Goal: Information Seeking & Learning: Learn about a topic

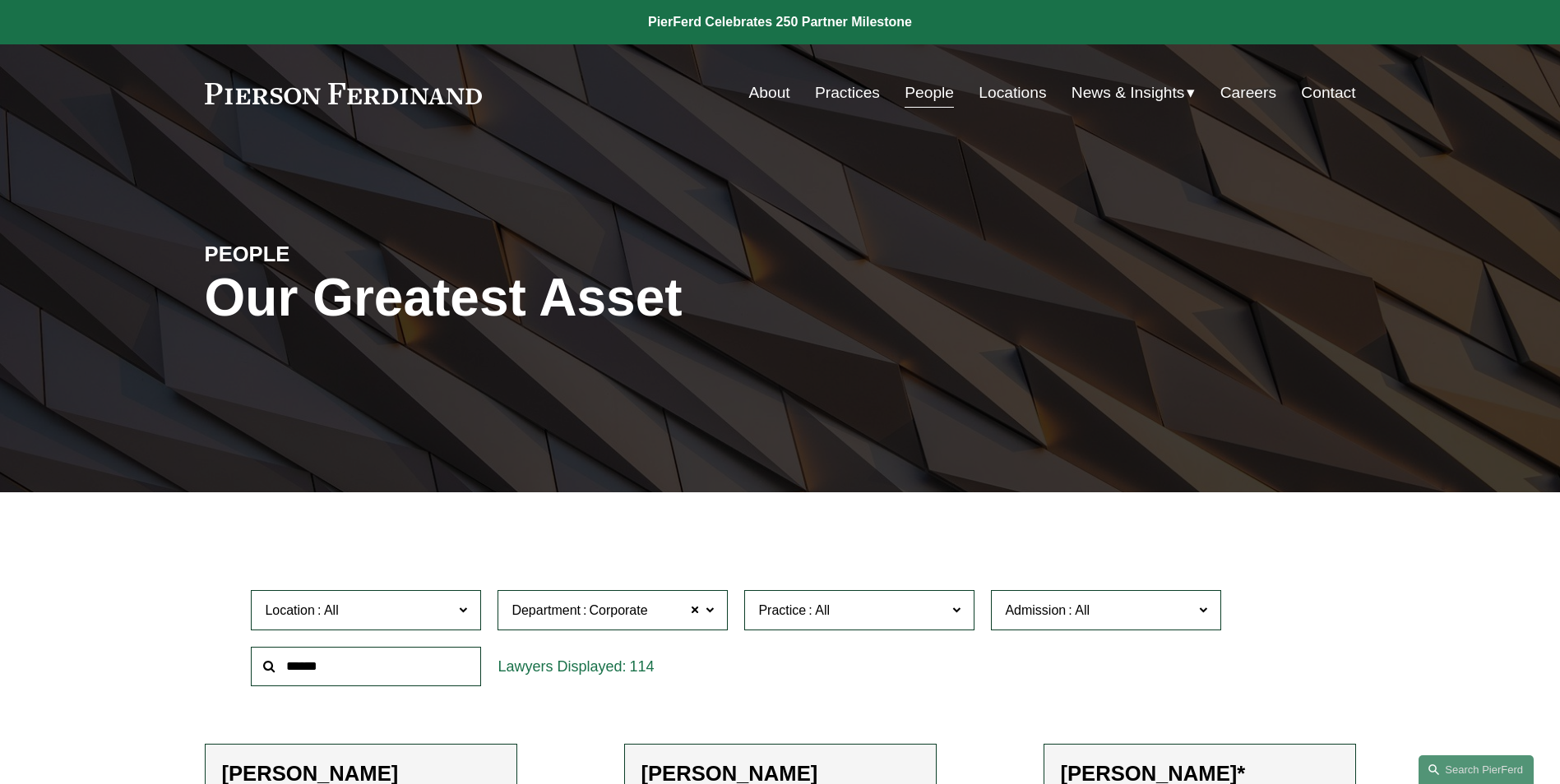
click at [914, 89] on link "People" at bounding box center [929, 92] width 50 height 31
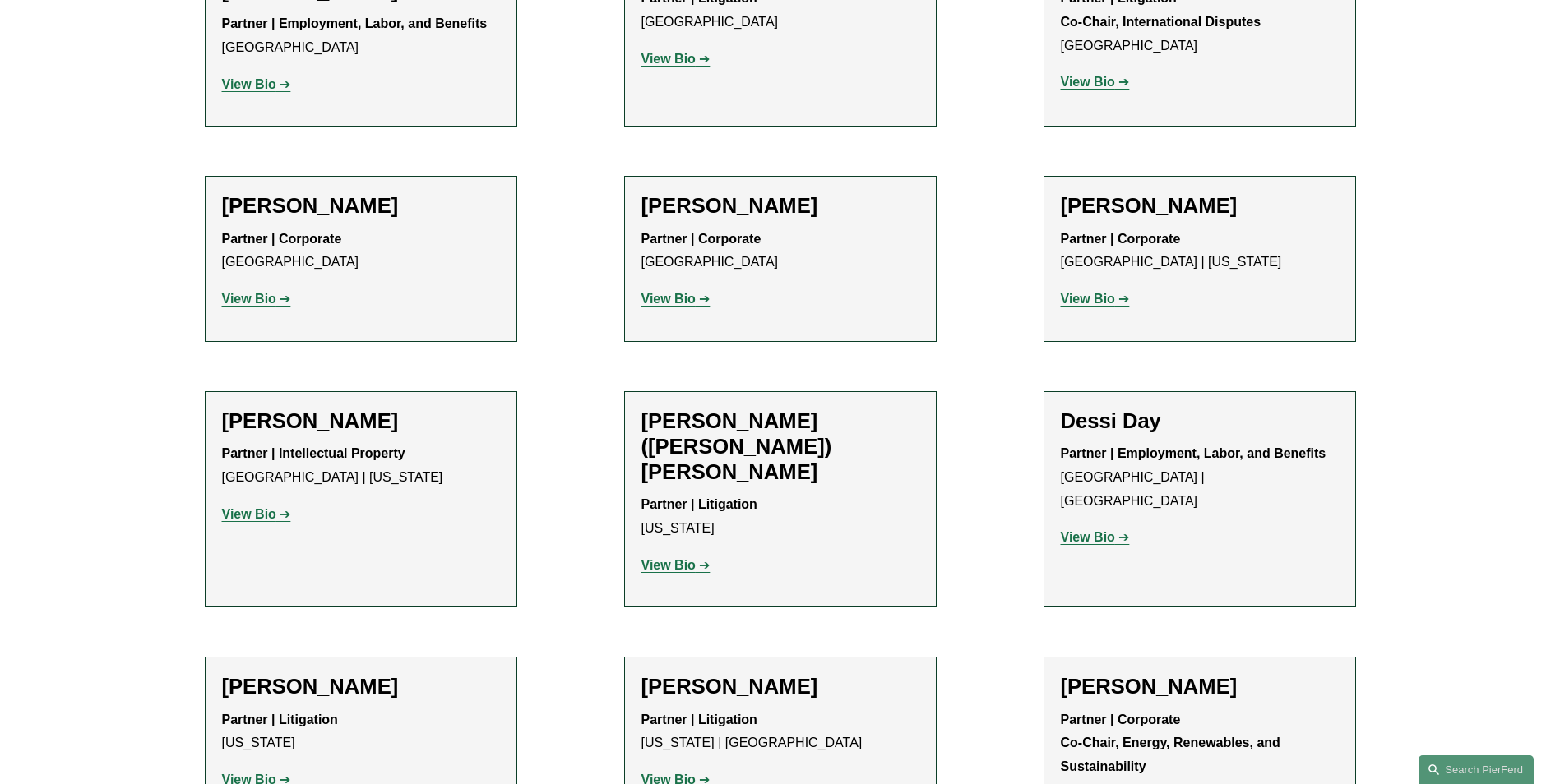
scroll to position [4602, 0]
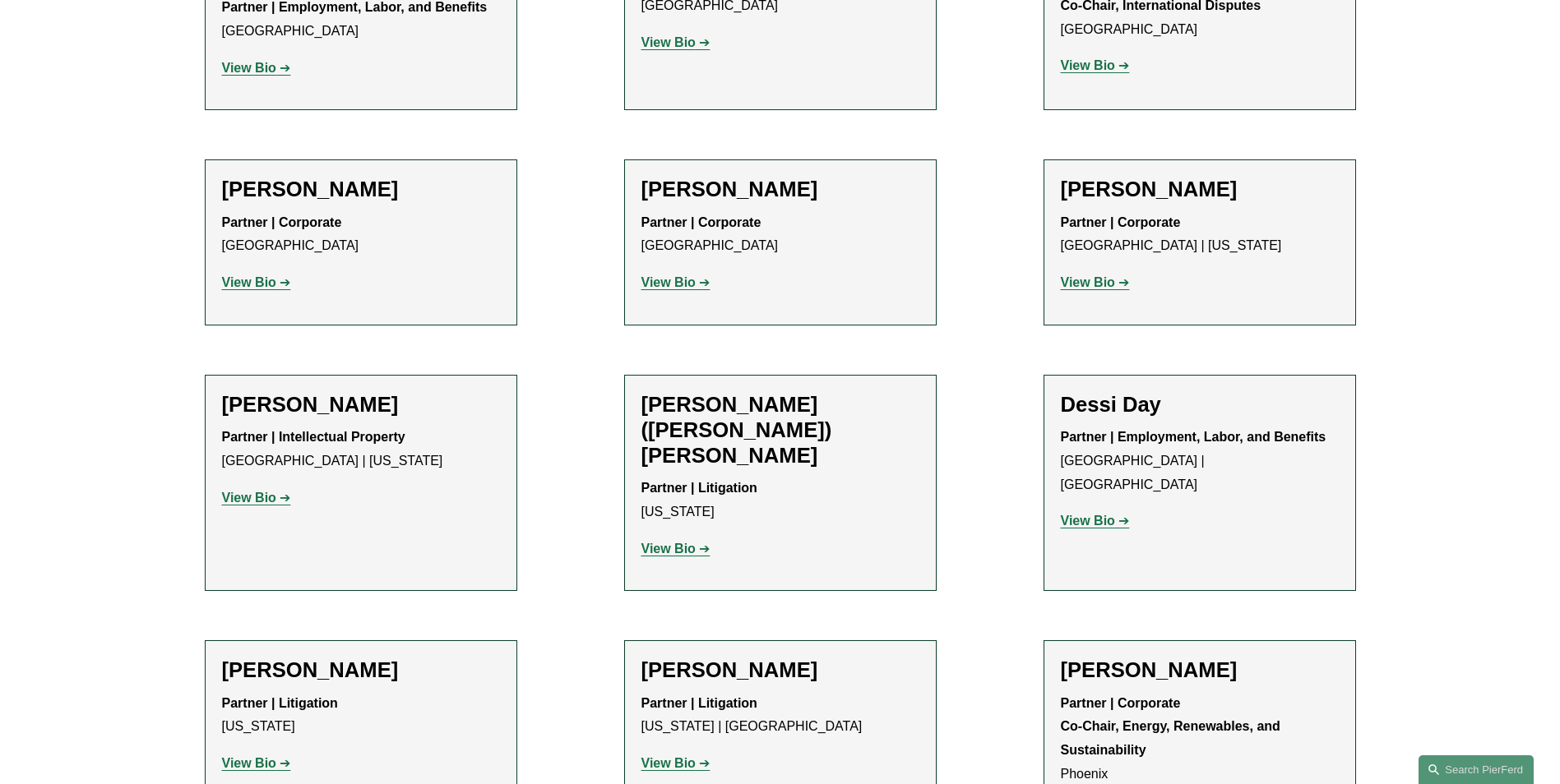
click at [1090, 513] on strong "View Bio" at bounding box center [1087, 520] width 54 height 14
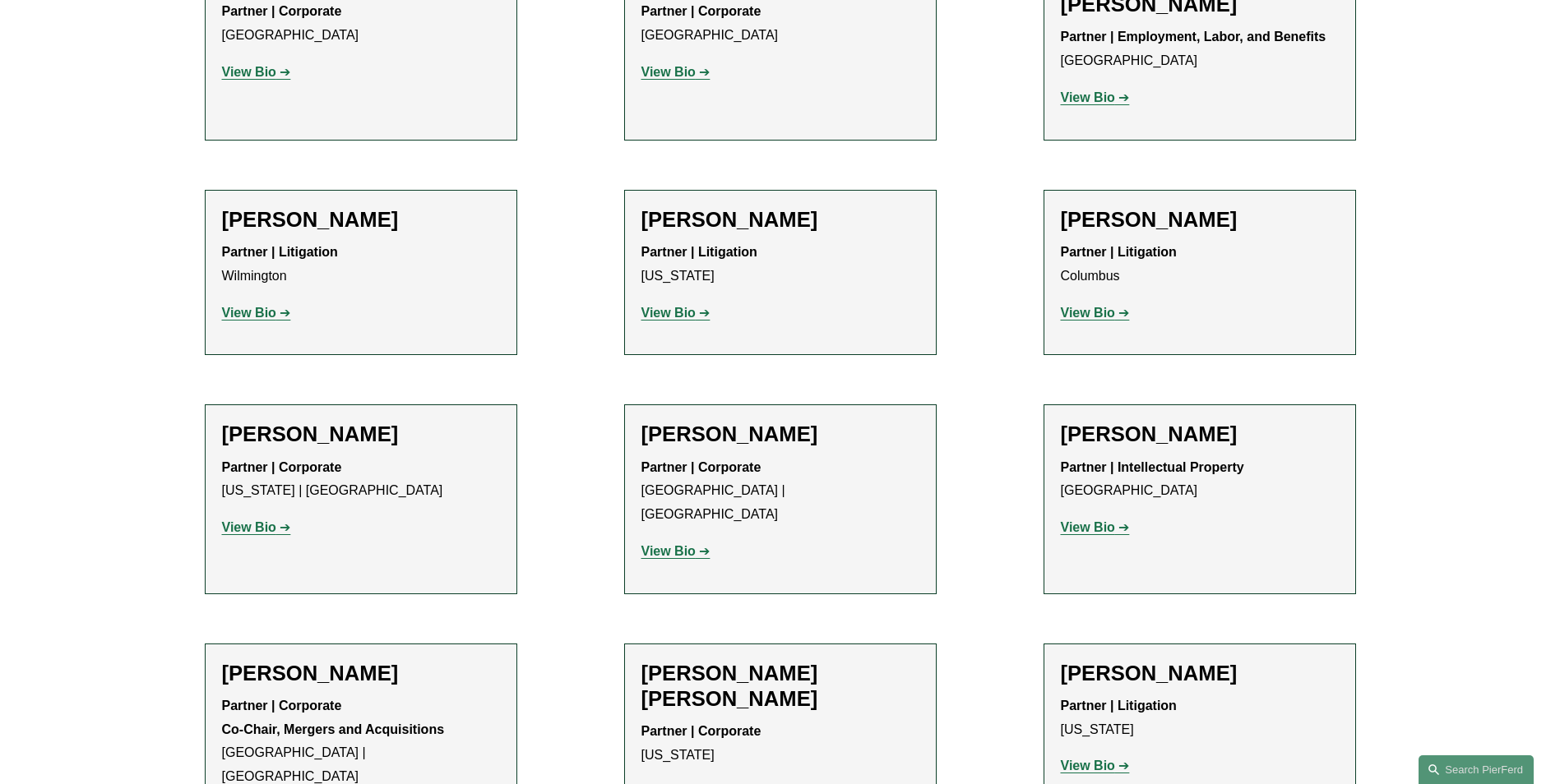
scroll to position [3287, 0]
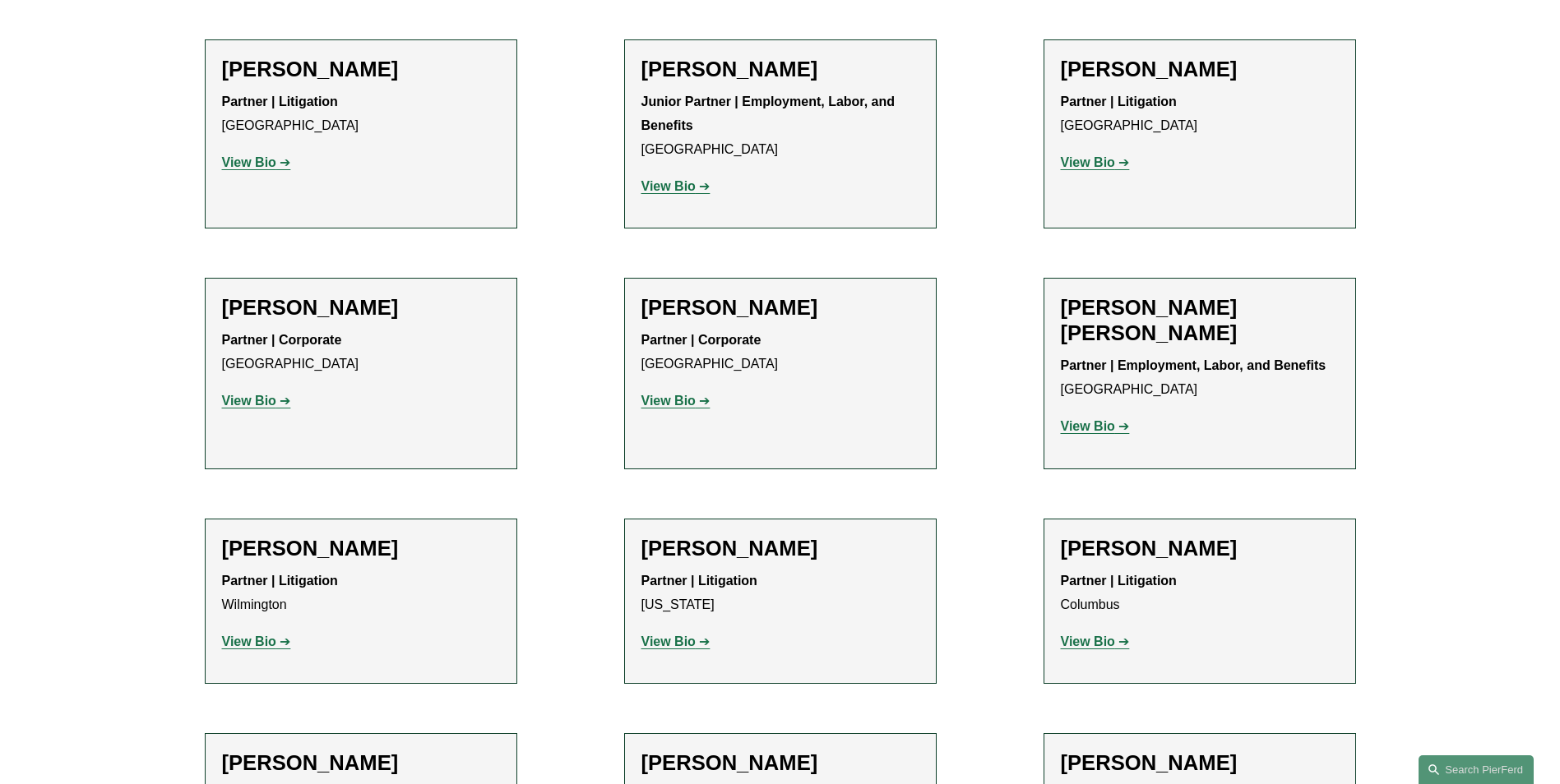
click at [1089, 419] on strong "View Bio" at bounding box center [1087, 426] width 54 height 14
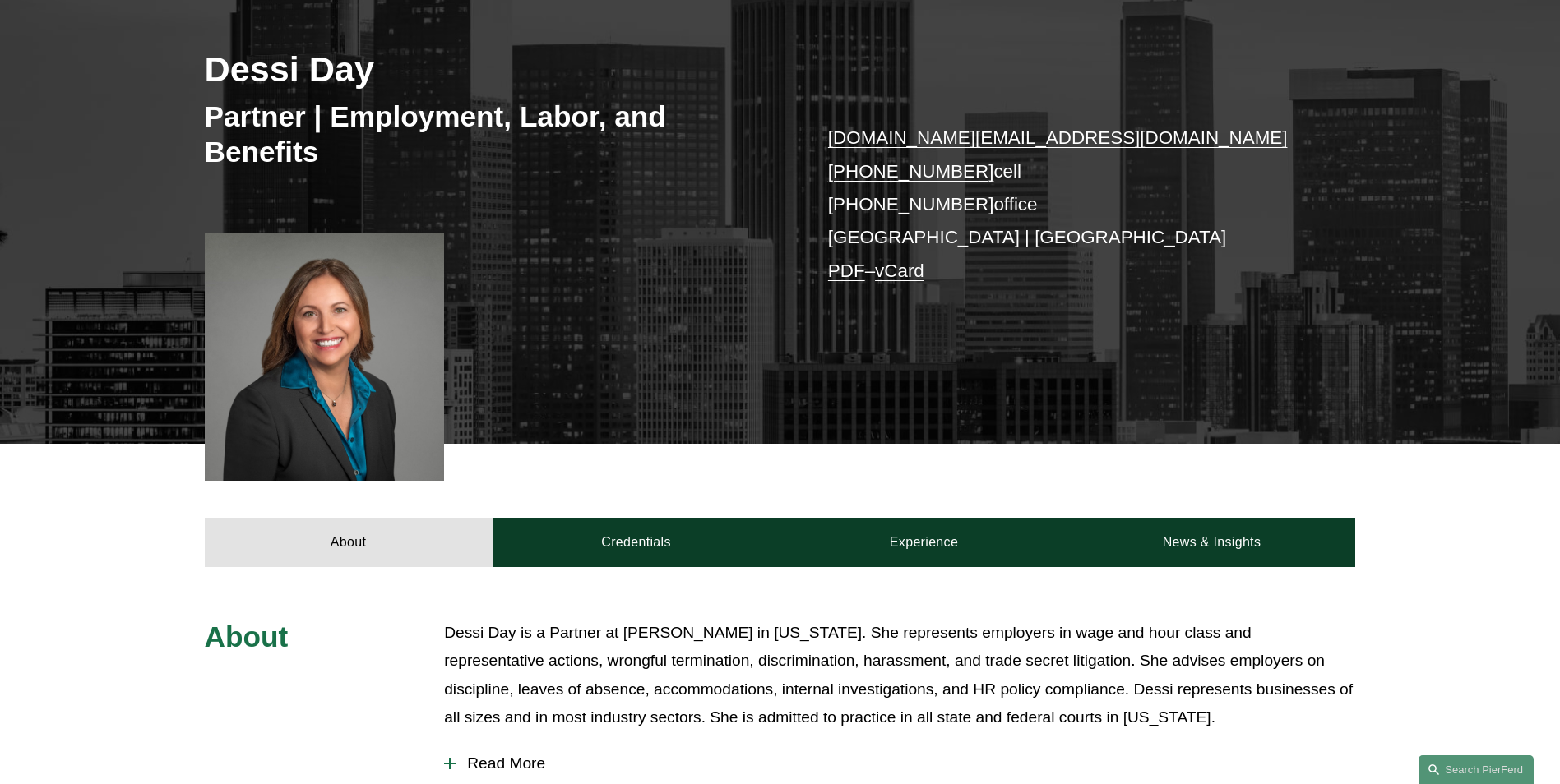
scroll to position [247, 0]
